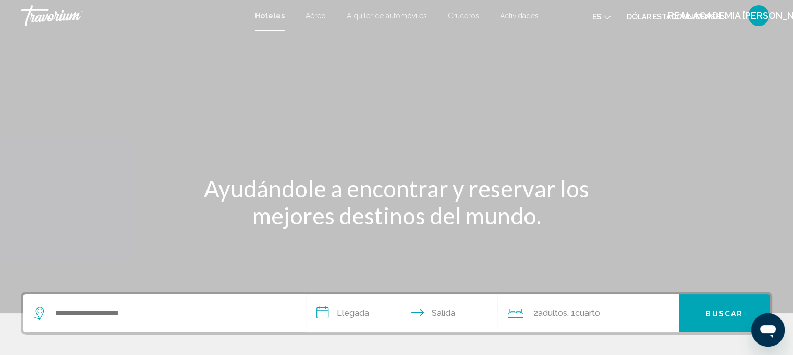
click at [392, 13] on font "Alquiler de automóviles" at bounding box center [387, 15] width 80 height 8
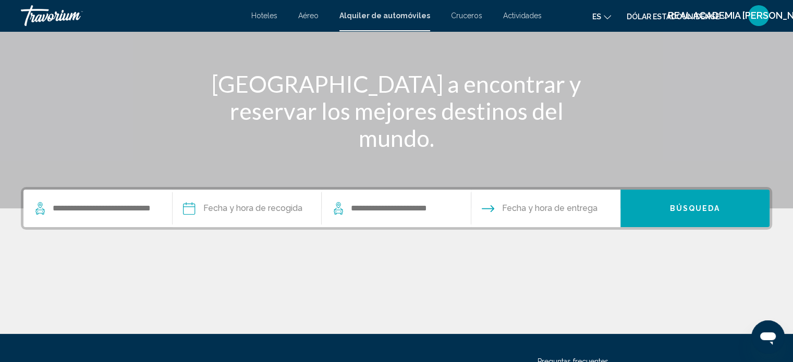
scroll to position [156, 0]
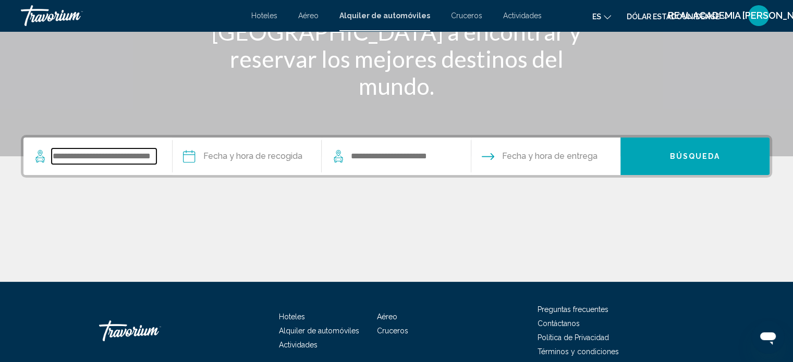
click at [64, 158] on input "Search widget" at bounding box center [104, 157] width 105 height 16
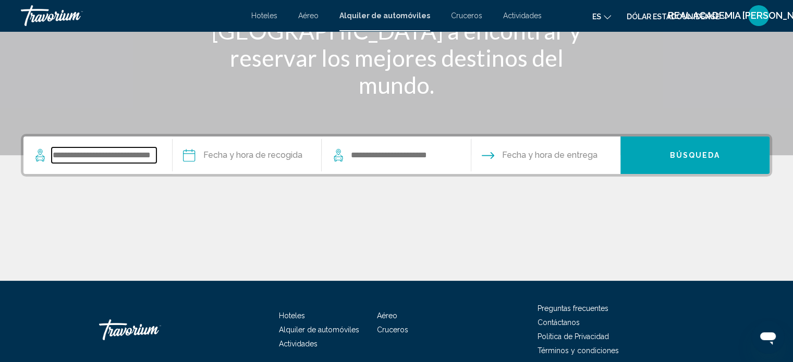
scroll to position [203, 0]
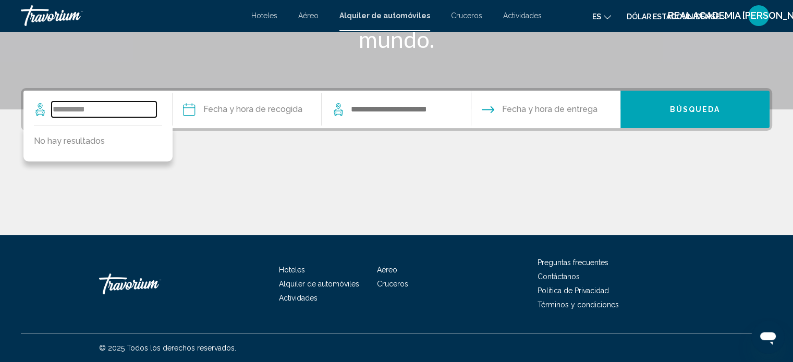
click at [67, 108] on input "**********" at bounding box center [104, 110] width 105 height 16
click at [86, 108] on input "******" at bounding box center [104, 110] width 105 height 16
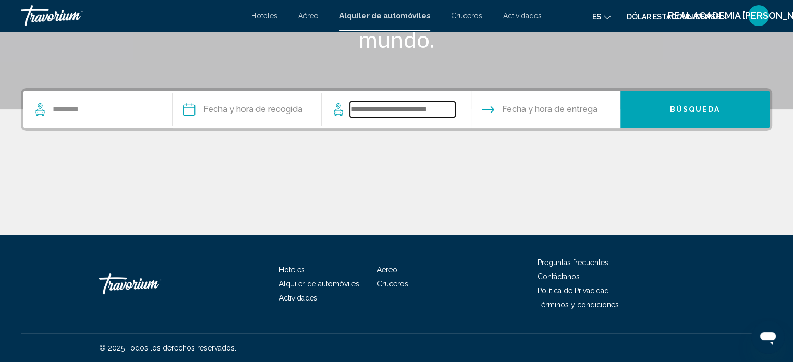
click at [384, 108] on input "Search widget" at bounding box center [402, 110] width 105 height 16
click at [190, 110] on input "Pickup date" at bounding box center [246, 111] width 153 height 41
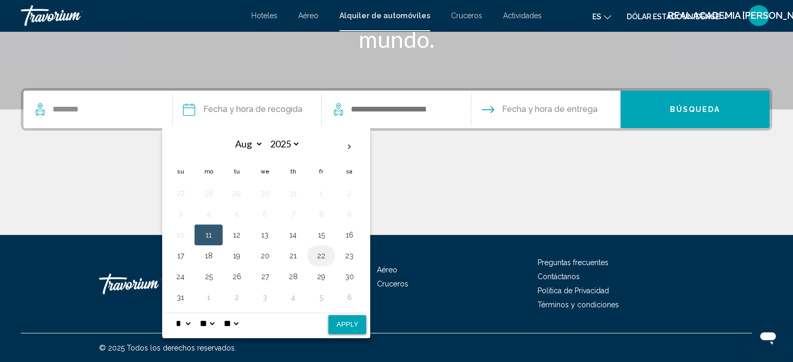
click at [317, 253] on button "22" at bounding box center [321, 256] width 17 height 15
click at [209, 275] on button "25" at bounding box center [208, 277] width 17 height 15
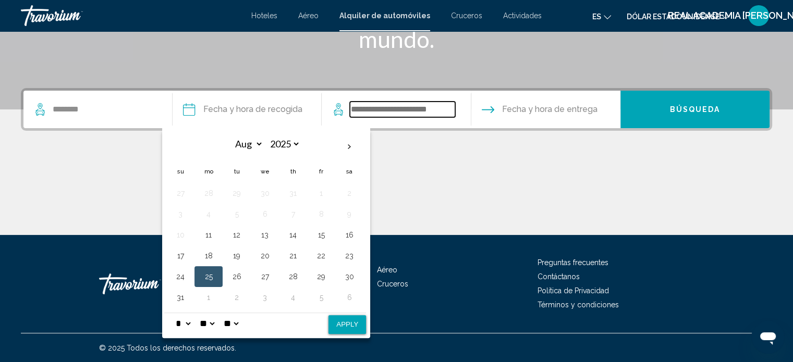
click at [405, 112] on input "Search widget" at bounding box center [402, 110] width 105 height 16
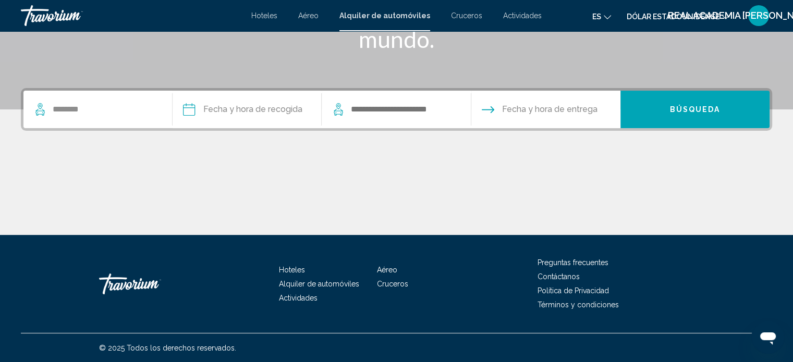
click at [554, 109] on span "Fecha y hora de entrega" at bounding box center [549, 109] width 95 height 15
click at [706, 106] on span "Búsqueda" at bounding box center [695, 110] width 51 height 8
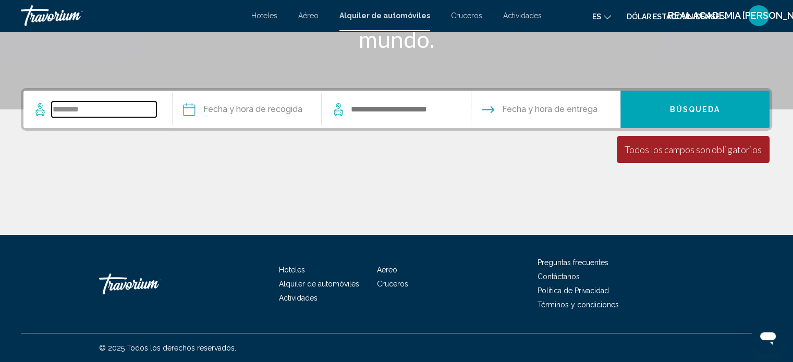
click at [89, 108] on input "******" at bounding box center [104, 110] width 105 height 16
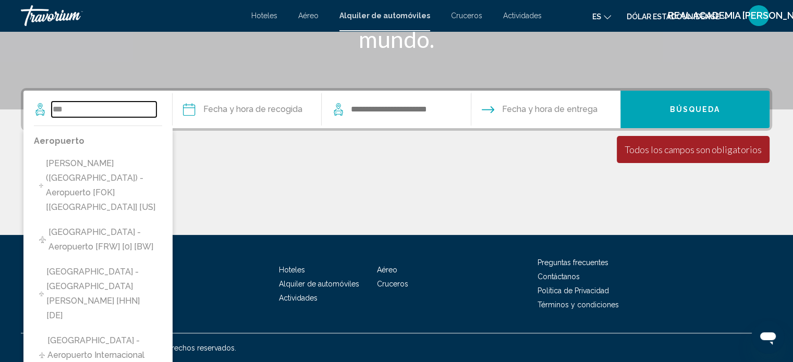
type input "*"
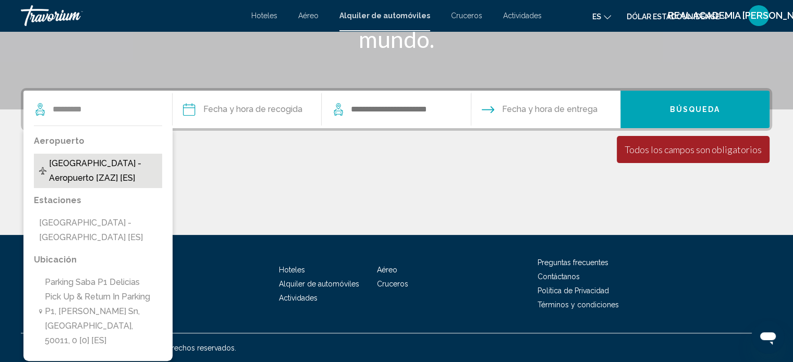
click at [82, 167] on span "[GEOGRAPHIC_DATA] - Aeropuerto [ZAZ] [ES]" at bounding box center [103, 170] width 108 height 29
type input "**********"
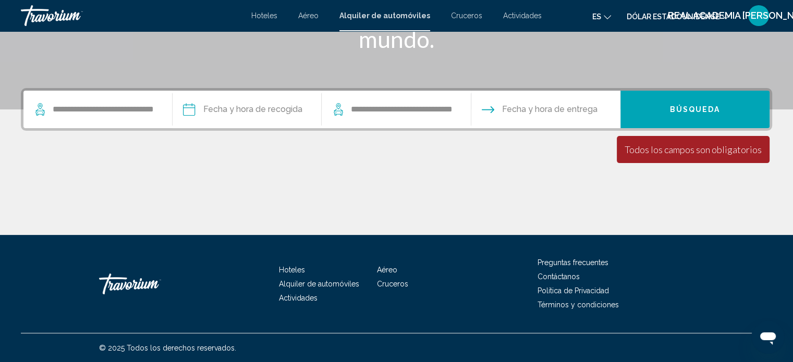
click at [219, 110] on input "Pickup date" at bounding box center [246, 111] width 153 height 41
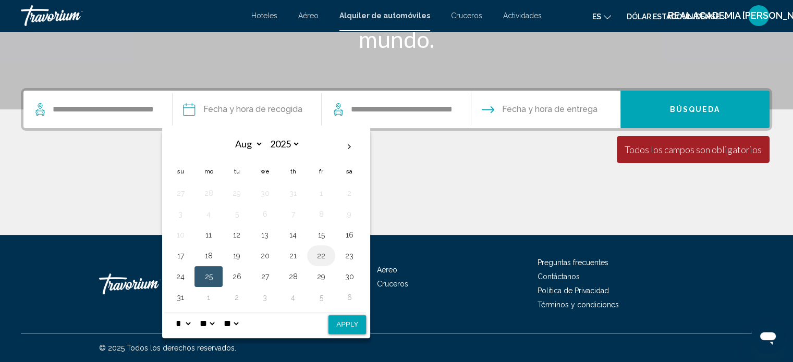
click at [322, 255] on button "22" at bounding box center [321, 256] width 17 height 15
click at [208, 275] on button "25" at bounding box center [208, 277] width 17 height 15
click at [517, 112] on span "Fecha y hora de entrega" at bounding box center [549, 109] width 95 height 15
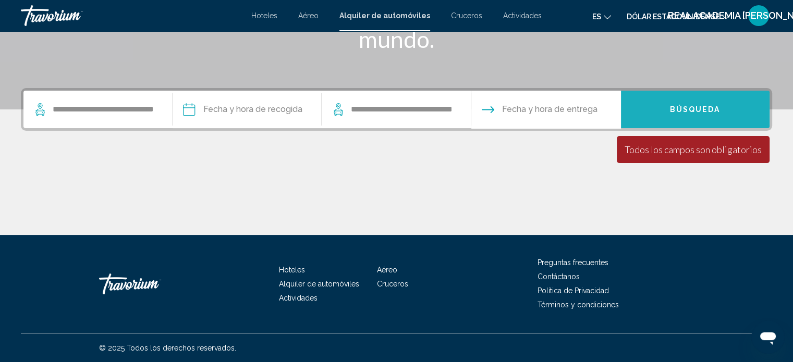
click at [692, 110] on span "Búsqueda" at bounding box center [695, 110] width 51 height 8
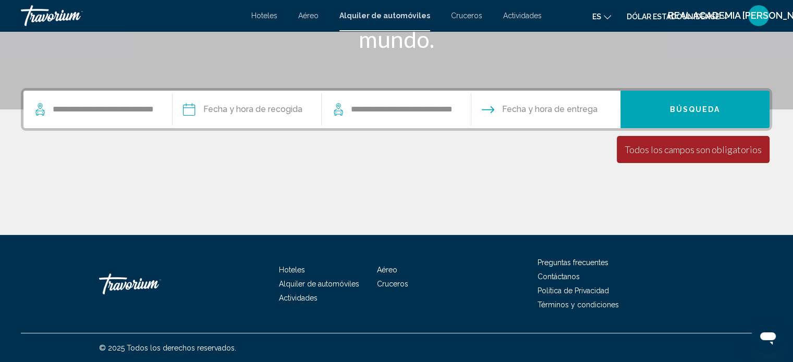
click at [486, 110] on icon "Drop-off date" at bounding box center [488, 109] width 13 height 7
click at [195, 108] on input "Pickup date" at bounding box center [246, 111] width 153 height 41
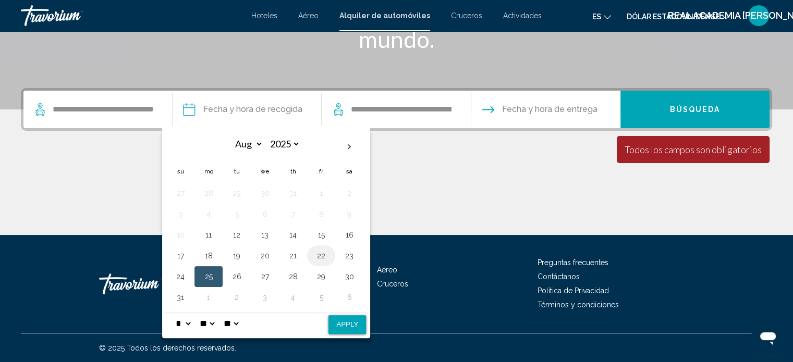
click at [319, 253] on button "22" at bounding box center [321, 256] width 17 height 15
click at [344, 324] on button "Apply" at bounding box center [348, 325] width 38 height 19
type input "**********"
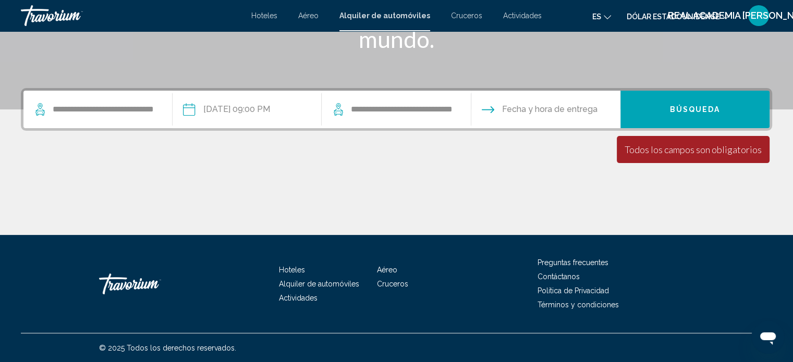
click at [508, 108] on input "Drop-off date" at bounding box center [545, 111] width 153 height 41
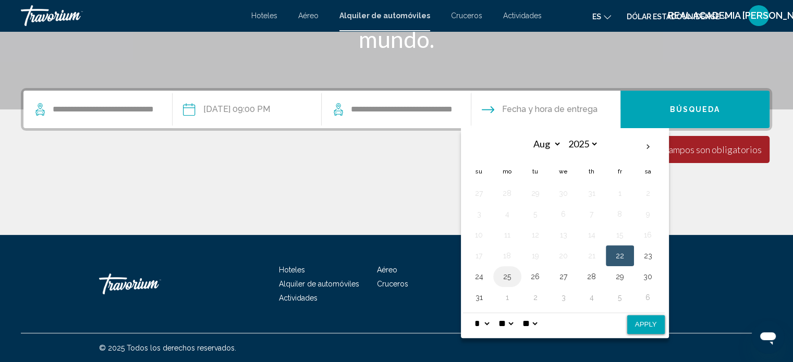
click at [503, 277] on button "25" at bounding box center [507, 277] width 17 height 15
click at [642, 327] on button "Apply" at bounding box center [646, 325] width 38 height 19
type input "**********"
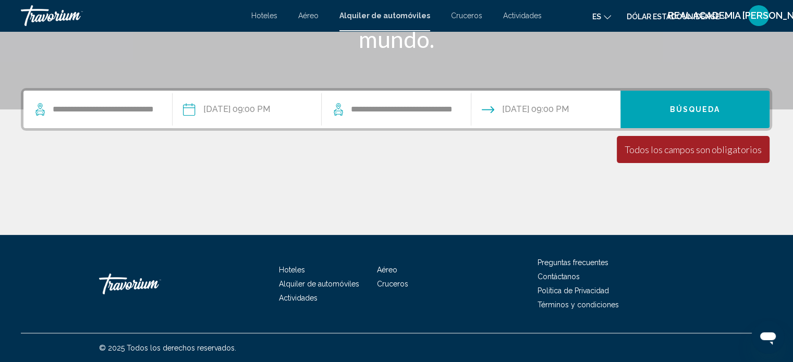
click at [686, 108] on span "Búsqueda" at bounding box center [695, 110] width 51 height 8
